Goal: Check status: Check status

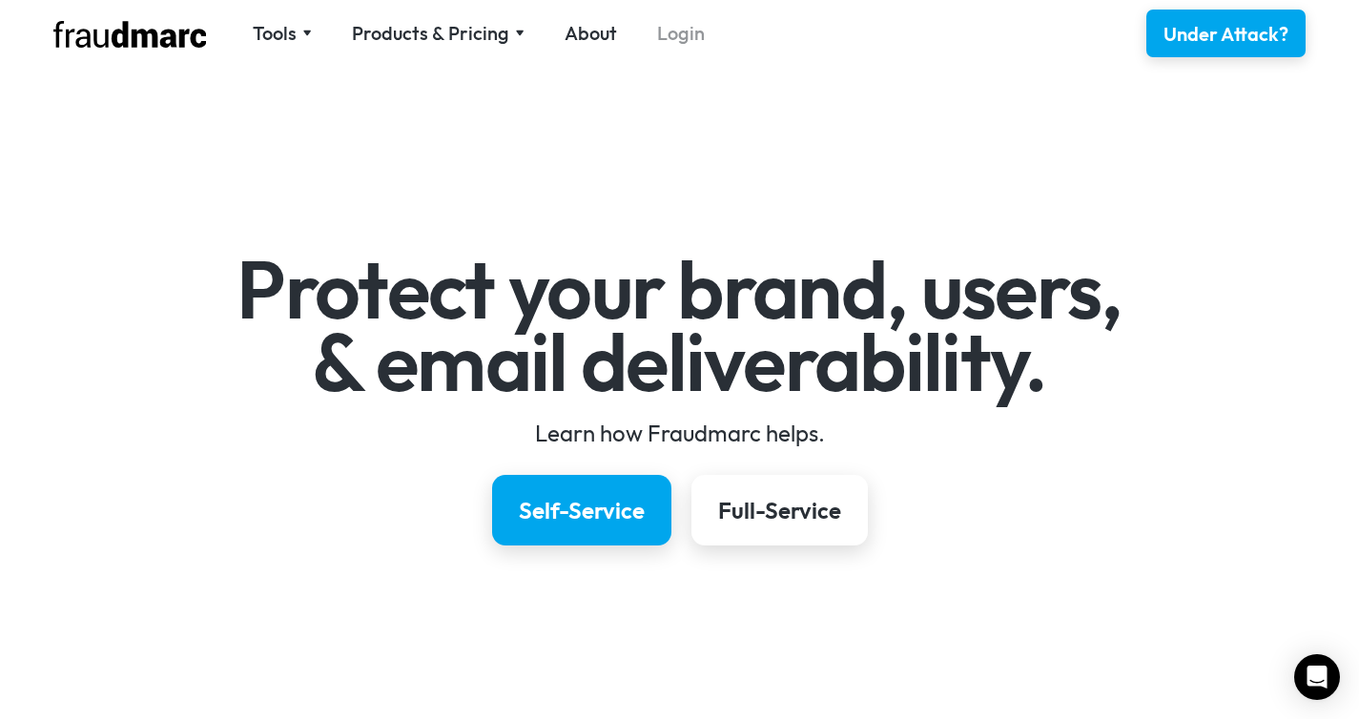
click at [687, 31] on link "Login" at bounding box center [681, 33] width 48 height 27
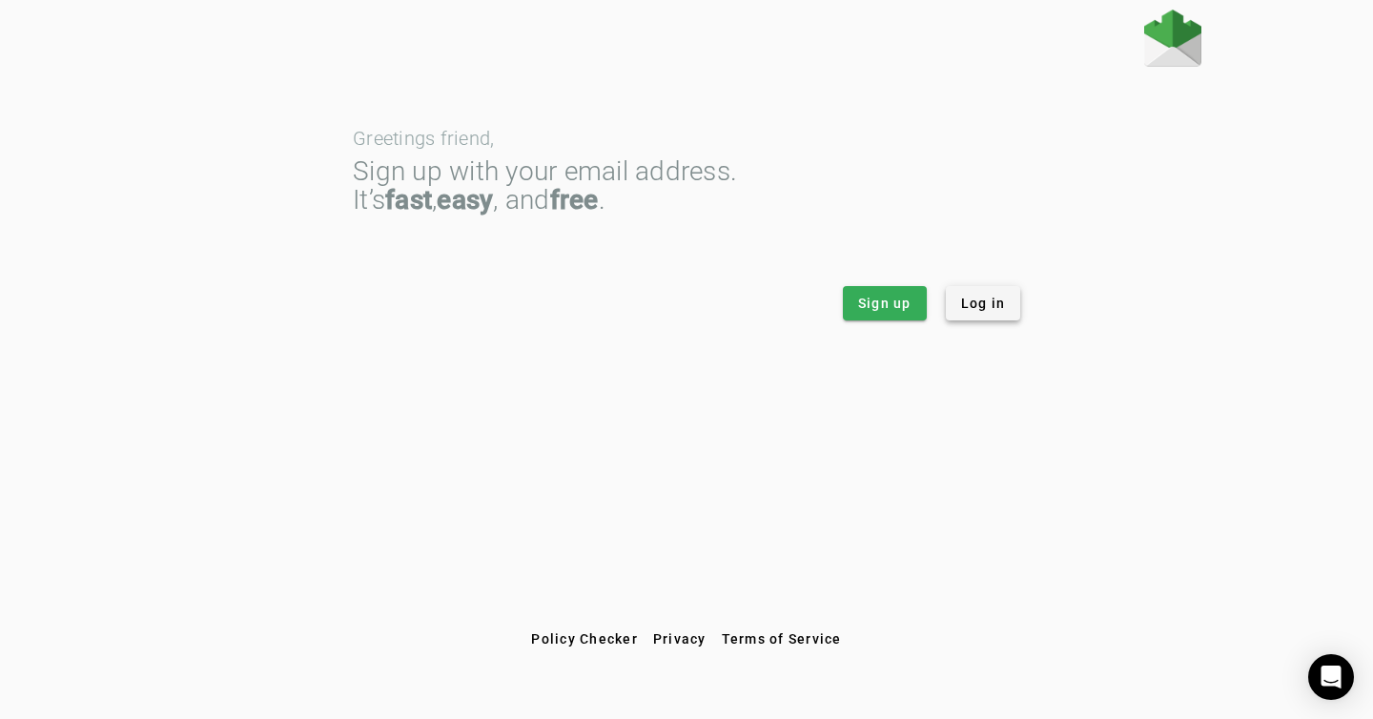
click at [974, 298] on span "Log in" at bounding box center [983, 303] width 45 height 19
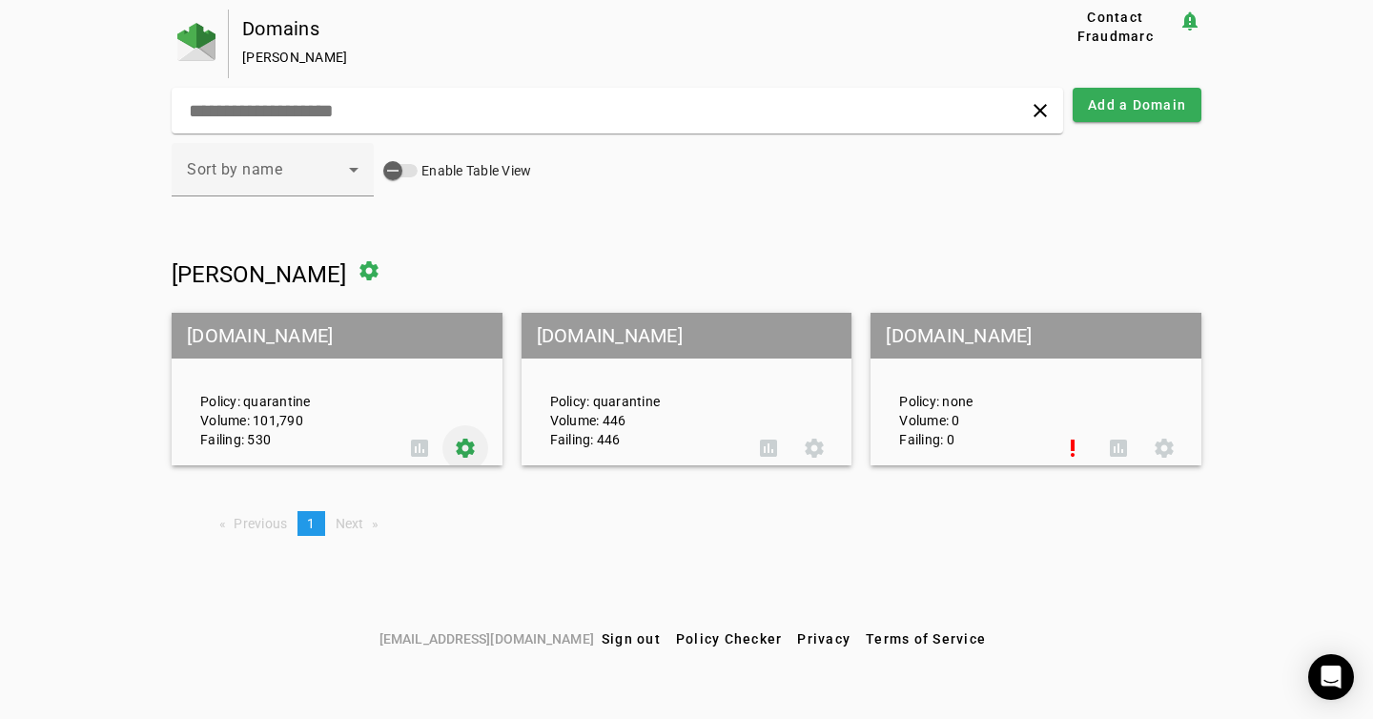
click at [462, 453] on span at bounding box center [465, 448] width 46 height 46
click at [425, 452] on span at bounding box center [420, 448] width 46 height 46
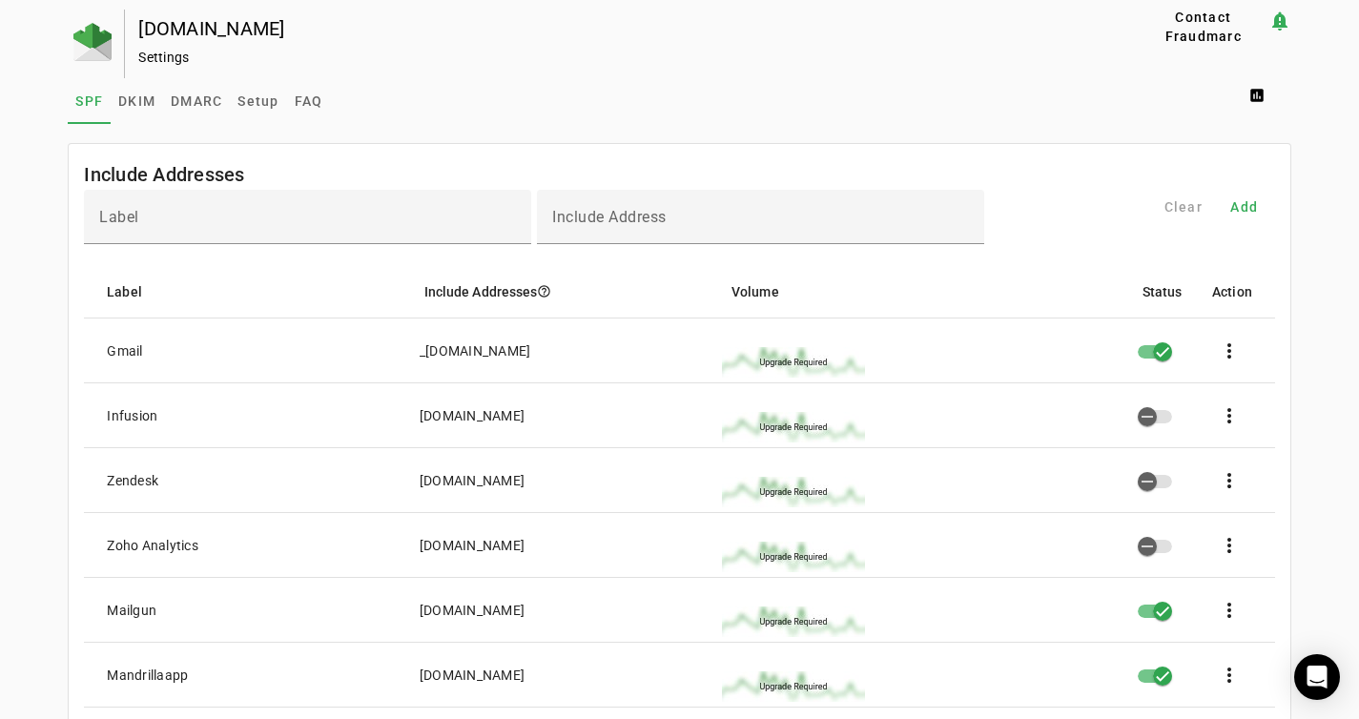
click at [262, 57] on div "Settings" at bounding box center [607, 57] width 938 height 19
